Goal: Transaction & Acquisition: Purchase product/service

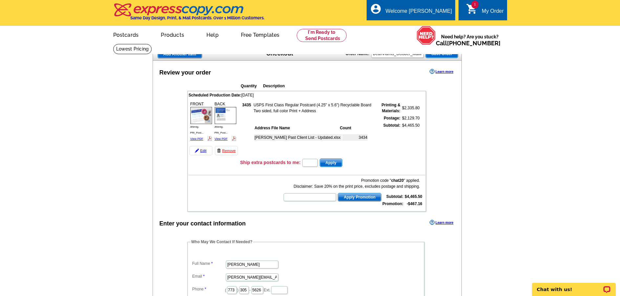
click at [448, 55] on span "Save Order" at bounding box center [442, 54] width 32 height 8
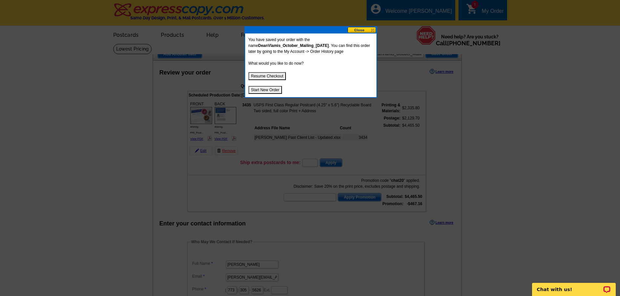
click at [267, 77] on button "Resume Checkout" at bounding box center [268, 76] width 38 height 8
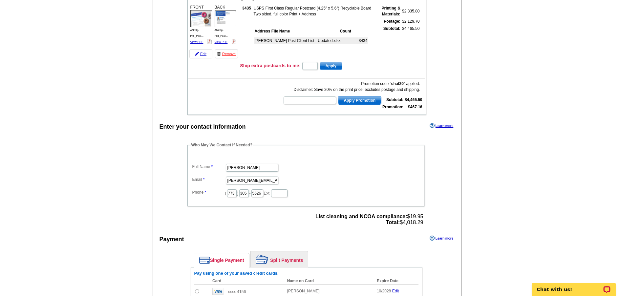
scroll to position [131, 0]
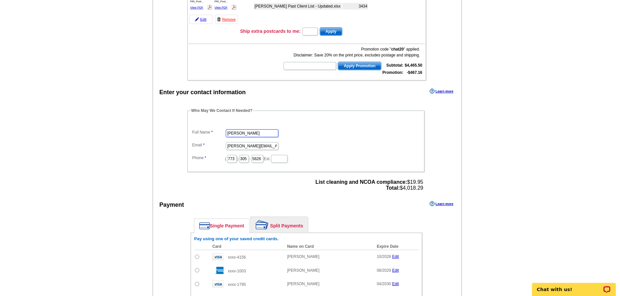
click at [252, 133] on input "Josue Franco" at bounding box center [252, 133] width 53 height 8
type input "s"
type input "Sam Hollis"
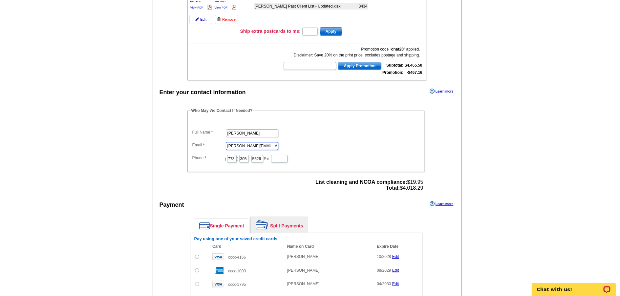
click at [233, 148] on input "josue@anmtg.com" at bounding box center [252, 146] width 53 height 8
drag, startPoint x: 237, startPoint y: 145, endPoint x: 196, endPoint y: 153, distance: 41.7
click at [196, 153] on dl "Full Name Sam Hollis Email josue@anmtg.com Phone ( 773 ) 305 - 5626 Ext." at bounding box center [306, 141] width 230 height 44
type input "samh@anmtg.com"
click at [303, 146] on dd "samh@anmtg.com" at bounding box center [306, 146] width 230 height 10
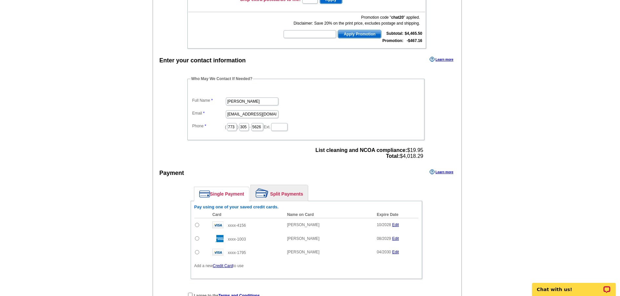
scroll to position [263, 0]
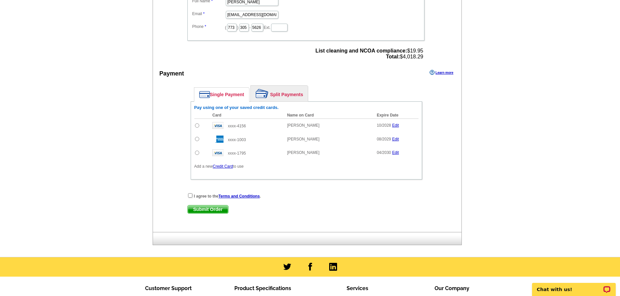
click at [197, 140] on input "radio" at bounding box center [197, 139] width 4 height 4
radio input "true"
click at [187, 196] on div "I agree to the Terms and Conditions . Submit Order Submit Order" at bounding box center [306, 206] width 264 height 27
click at [191, 195] on input "checkbox" at bounding box center [190, 195] width 4 height 4
checkbox input "true"
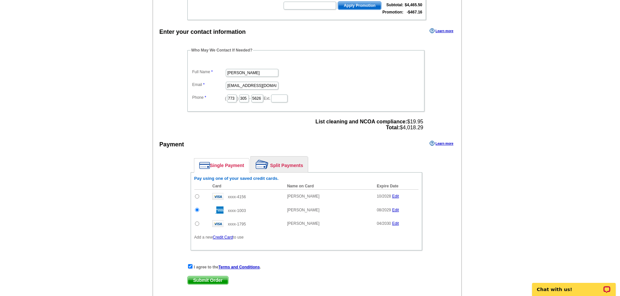
scroll to position [296, 0]
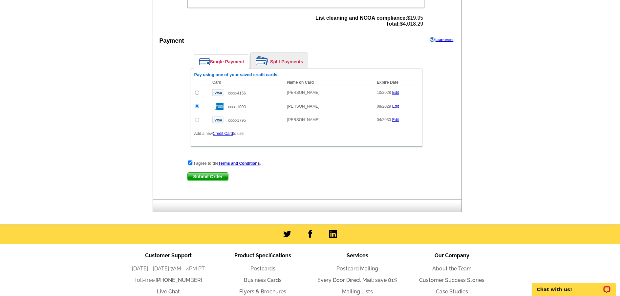
click at [207, 177] on span "Submit Order" at bounding box center [208, 177] width 40 height 8
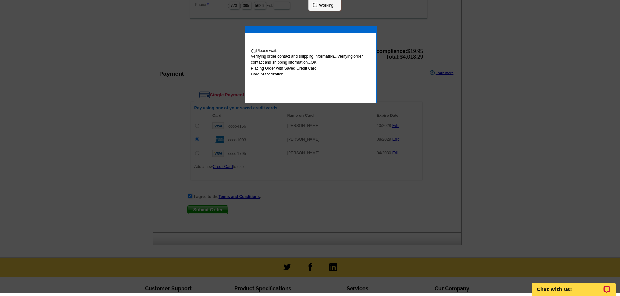
scroll to position [293, 0]
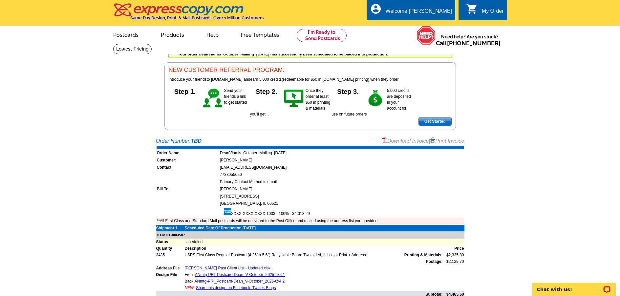
click at [410, 145] on div "Download Invoice | Print Invoice" at bounding box center [423, 141] width 82 height 8
click at [410, 143] on link "Download Invoice" at bounding box center [405, 141] width 47 height 6
click at [444, 14] on div "Welcome [PERSON_NAME]" at bounding box center [419, 12] width 66 height 9
click at [442, 22] on ul "My Account Logout" at bounding box center [437, 31] width 37 height 28
click at [441, 28] on link "My Account" at bounding box center [436, 25] width 28 height 6
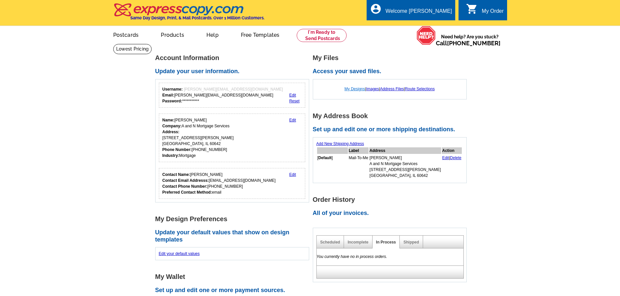
click at [354, 88] on link "My Designs" at bounding box center [355, 89] width 21 height 5
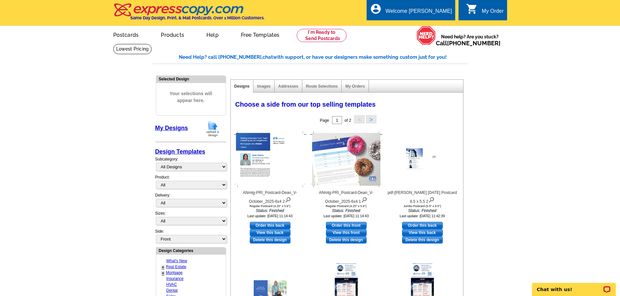
click at [212, 131] on img at bounding box center [212, 129] width 17 height 17
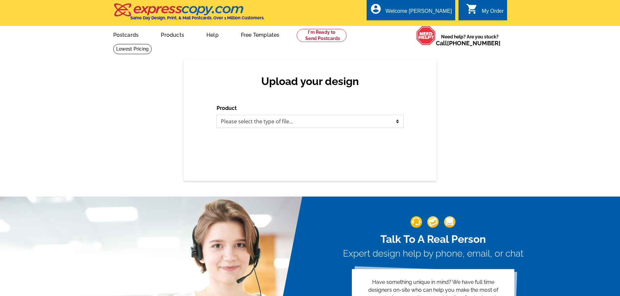
click at [267, 127] on select "Please select the type of file... Postcards Business Cards Letters and flyers G…" at bounding box center [310, 121] width 187 height 13
select select "1"
click at [217, 115] on select "Please select the type of file... Postcards Business Cards Letters and flyers G…" at bounding box center [310, 121] width 187 height 13
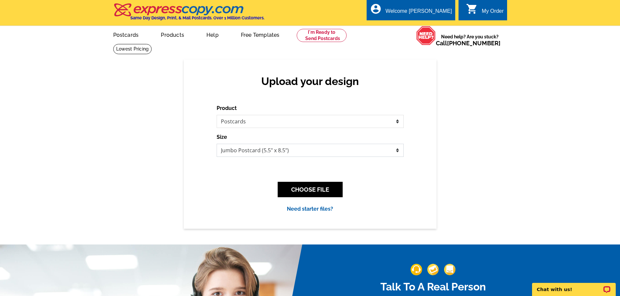
click at [261, 149] on select "Jumbo Postcard (5.5" x 8.5") Regular Postcard (4.25" x 5.6") Panoramic Postcard…" at bounding box center [310, 150] width 187 height 13
select select "1"
click at [217, 144] on select "Jumbo Postcard (5.5" x 8.5") Regular Postcard (4.25" x 5.6") Panoramic Postcard…" at bounding box center [310, 150] width 187 height 13
click at [325, 189] on button "CHOOSE FILE" at bounding box center [310, 189] width 65 height 15
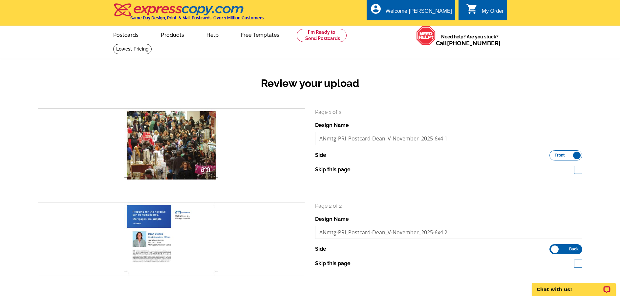
click at [586, 76] on div "Review your upload" at bounding box center [310, 88] width 555 height 39
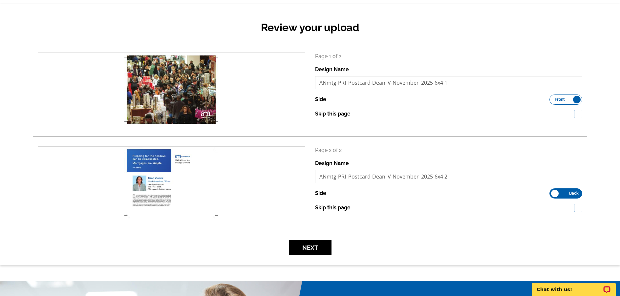
scroll to position [66, 0]
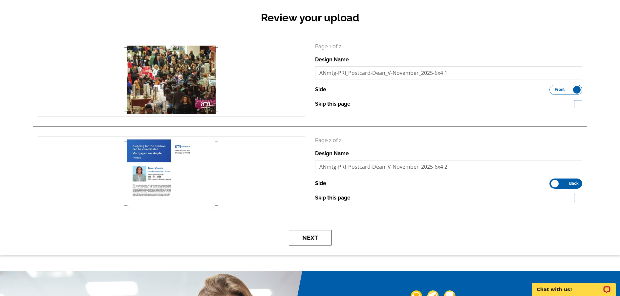
click at [314, 239] on button "Next" at bounding box center [310, 237] width 43 height 15
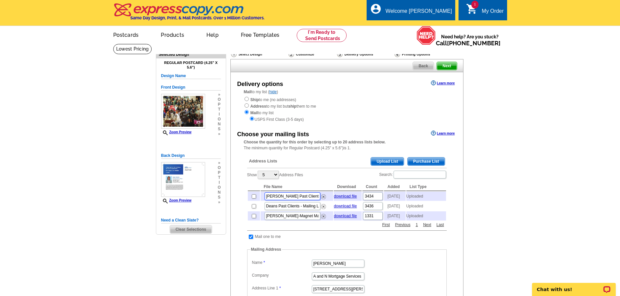
scroll to position [0, 23]
drag, startPoint x: 294, startPoint y: 198, endPoint x: 320, endPoint y: 195, distance: 26.7
click at [324, 195] on td "[PERSON_NAME] Past Client List - Updated.xlsx" at bounding box center [297, 196] width 73 height 9
click at [292, 200] on input "[PERSON_NAME] Past Client List - Updated.xlsx" at bounding box center [293, 196] width 56 height 8
click at [322, 209] on img at bounding box center [323, 206] width 5 height 5
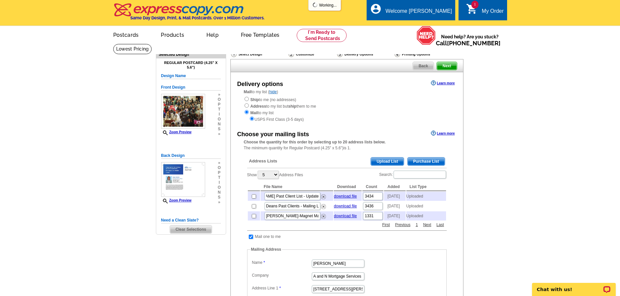
scroll to position [0, 0]
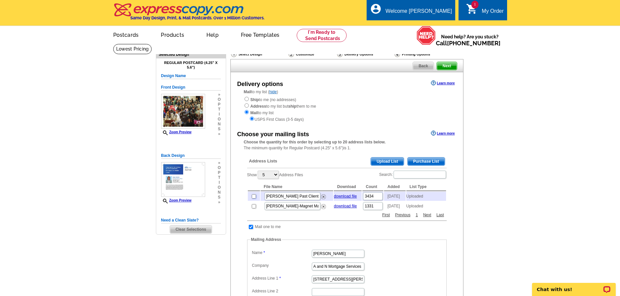
click at [252, 198] on input "checkbox" at bounding box center [254, 196] width 4 height 4
checkbox input "true"
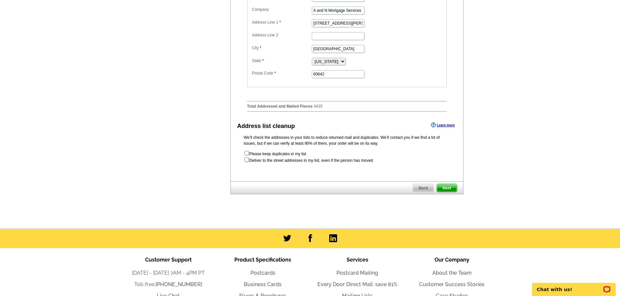
scroll to position [263, 0]
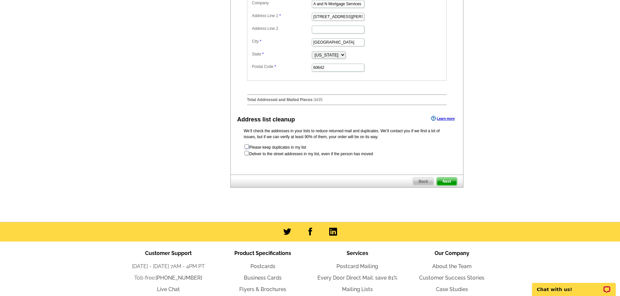
click at [247, 149] on input "checkbox" at bounding box center [247, 146] width 4 height 4
checkbox input "true"
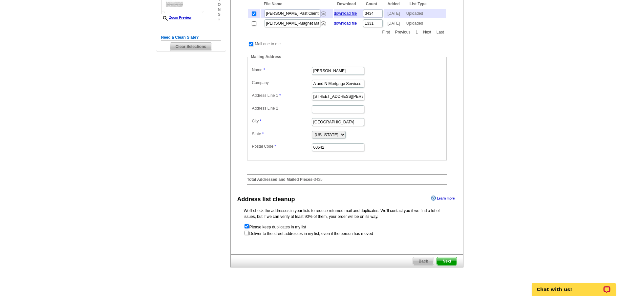
scroll to position [197, 0]
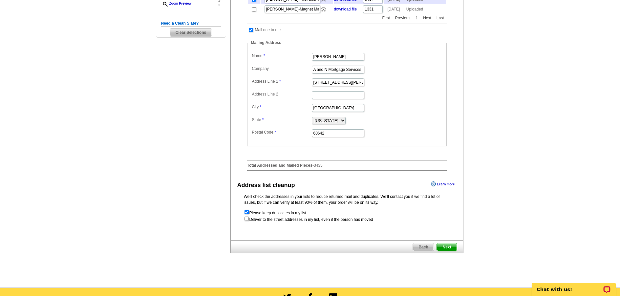
click at [447, 251] on span "Next" at bounding box center [447, 247] width 20 height 8
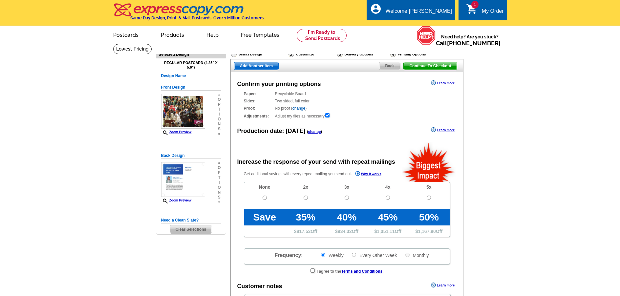
radio input "false"
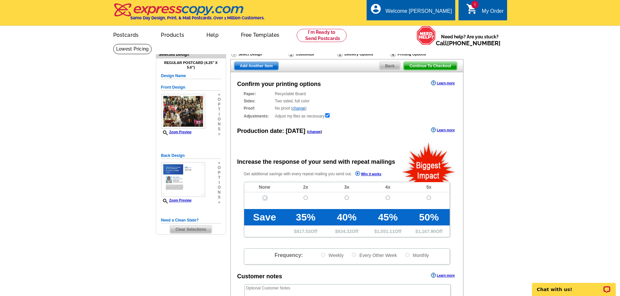
click at [263, 197] on input "radio" at bounding box center [265, 198] width 4 height 4
radio input "true"
click at [312, 132] on link "change" at bounding box center [314, 132] width 13 height 4
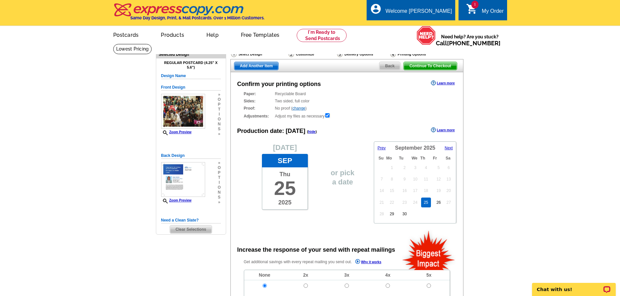
click at [450, 148] on span "Next" at bounding box center [449, 148] width 8 height 5
click at [390, 186] on link "10" at bounding box center [391, 186] width 10 height 10
click at [523, 146] on main "Need Help? call [PHONE_NUMBER], chat with support, or have our designers make s…" at bounding box center [310, 266] width 620 height 445
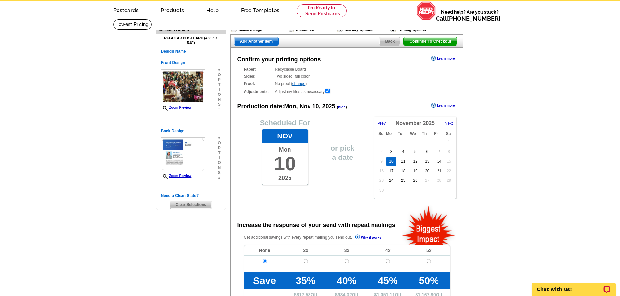
scroll to position [66, 0]
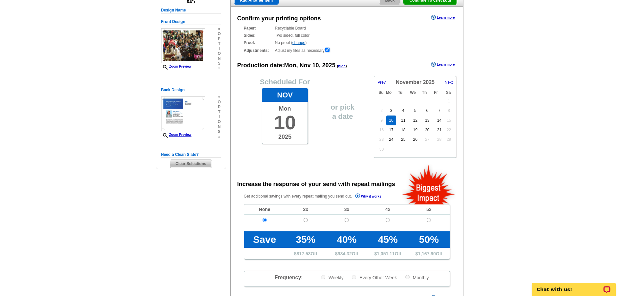
click at [313, 153] on div "Scheduled For Nov Mon 10 2025 or pick a date Prev Next [DATE] Su Mo Tu We Th Fr…" at bounding box center [347, 114] width 232 height 88
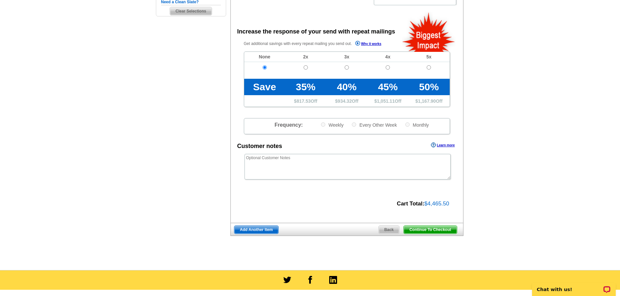
scroll to position [230, 0]
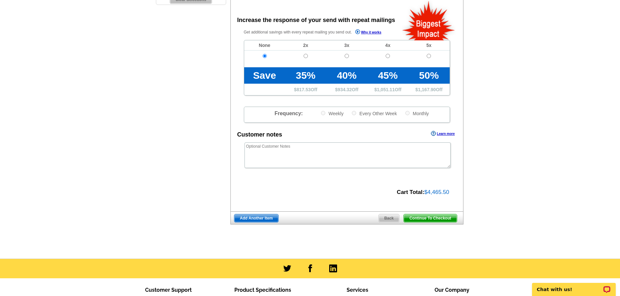
click at [427, 220] on span "Continue To Checkout" at bounding box center [430, 218] width 53 height 8
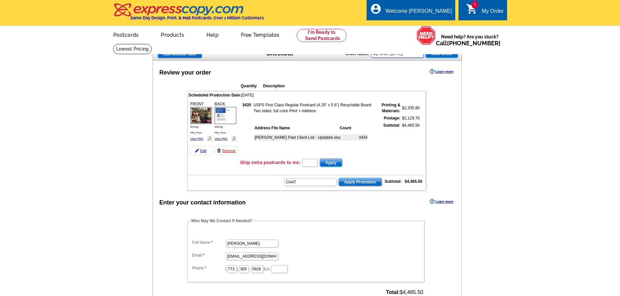
click at [407, 51] on input "My Order [DATE]" at bounding box center [397, 54] width 53 height 8
type input "CHAT20"
click at [402, 56] on input "My Order [DATE]" at bounding box center [397, 54] width 53 height 8
click at [402, 56] on input "My Order 2025-09-25" at bounding box center [397, 54] width 53 height 8
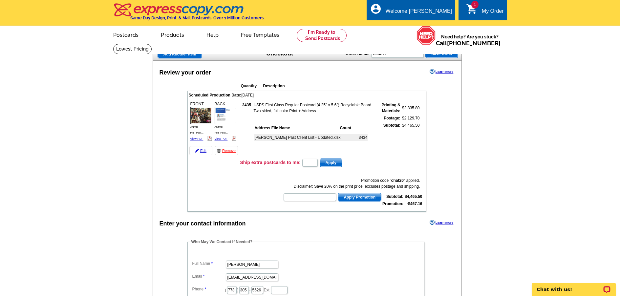
click at [398, 52] on input "DeanVl" at bounding box center [397, 54] width 53 height 8
drag, startPoint x: 414, startPoint y: 56, endPoint x: 410, endPoint y: 55, distance: 3.6
click at [410, 55] on input "DeanVlamis_October_" at bounding box center [397, 54] width 53 height 8
click at [405, 56] on input "DeanVlamis_October_" at bounding box center [397, 54] width 53 height 8
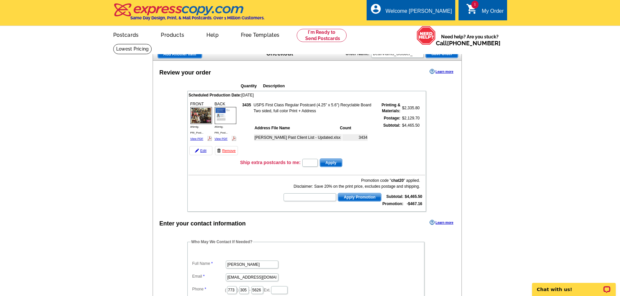
drag, startPoint x: 416, startPoint y: 54, endPoint x: 396, endPoint y: 56, distance: 20.2
click at [396, 56] on input "DeanVlamis_October_" at bounding box center [397, 54] width 53 height 8
type input "DeanVlamis_October_Postcard_9.25.25"
click at [434, 53] on span "Save Order" at bounding box center [442, 54] width 32 height 8
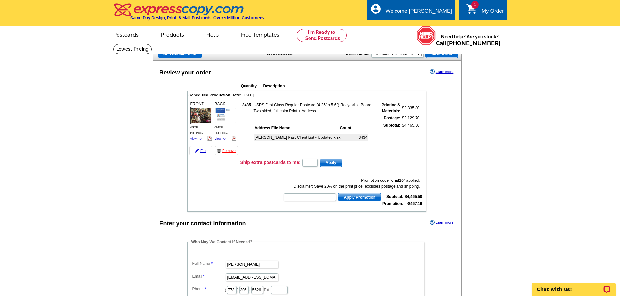
scroll to position [0, 0]
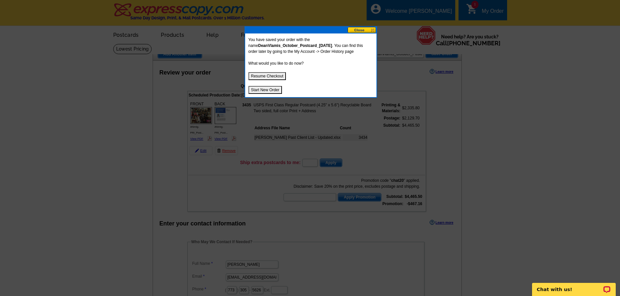
click at [265, 75] on button "Resume Checkout" at bounding box center [268, 76] width 38 height 8
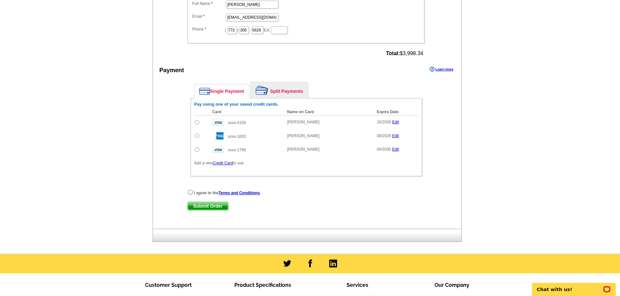
scroll to position [263, 0]
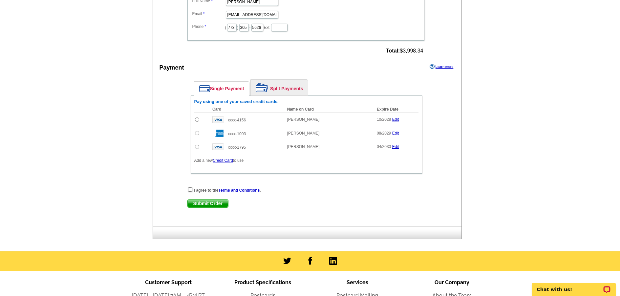
click at [196, 135] on input "radio" at bounding box center [197, 133] width 4 height 4
radio input "true"
click at [188, 190] on input "checkbox" at bounding box center [190, 189] width 4 height 4
checkbox input "true"
click at [207, 205] on span "Submit Order" at bounding box center [208, 204] width 40 height 8
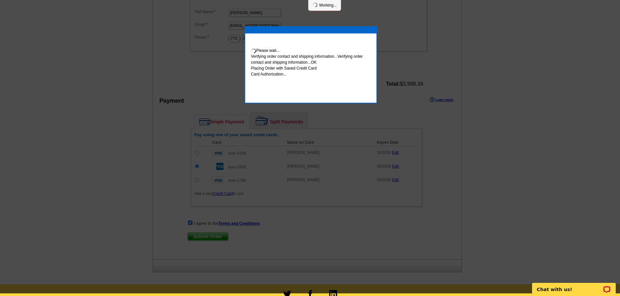
scroll to position [260, 0]
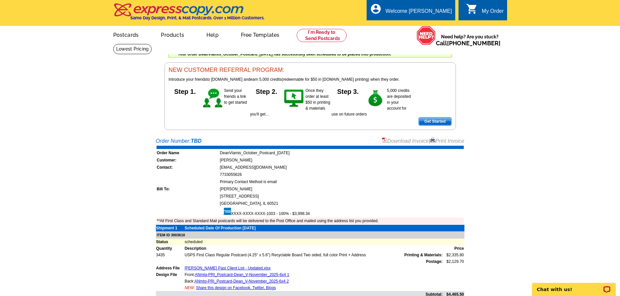
click at [402, 141] on link "Download Invoice" at bounding box center [405, 141] width 47 height 6
